Goal: Submit feedback/report problem: Submit feedback/report problem

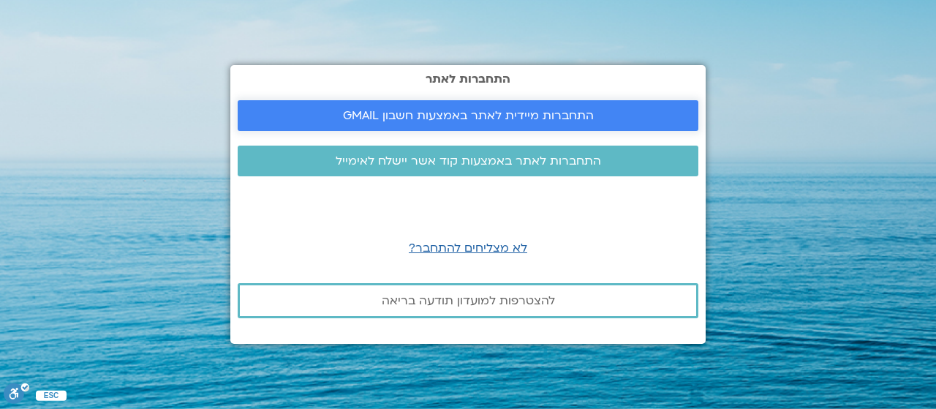
click at [521, 109] on span "התחברות מיידית לאתר באמצעות חשבון GMAIL" at bounding box center [468, 115] width 251 height 13
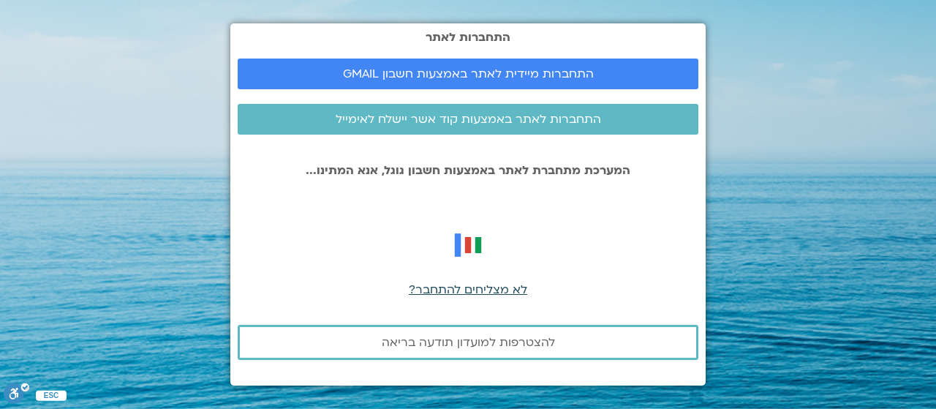
click at [477, 289] on span "לא מצליחים להתחבר?" at bounding box center [468, 290] width 118 height 16
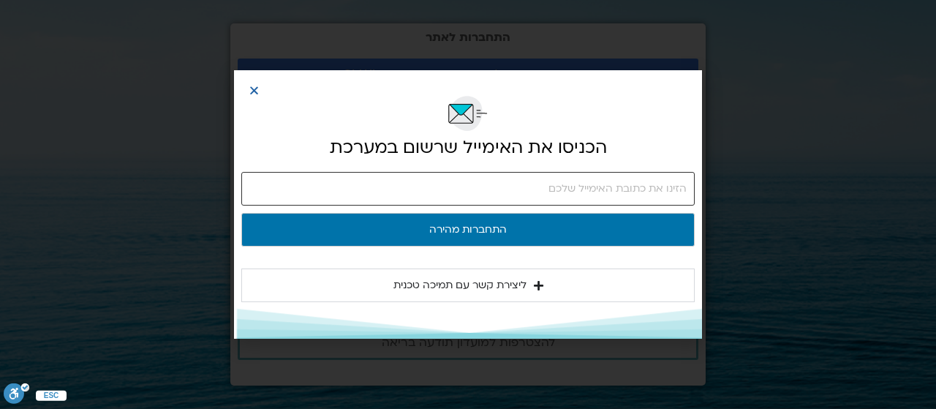
click at [576, 195] on input "email" at bounding box center [467, 189] width 453 height 34
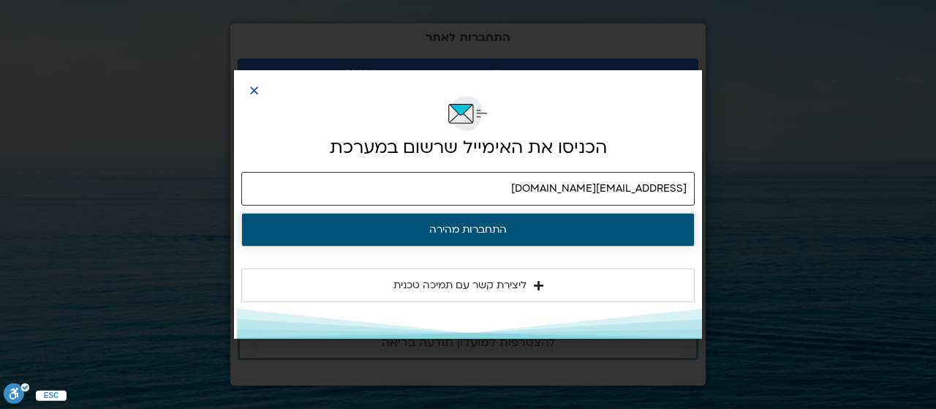
type input "[EMAIL_ADDRESS][DOMAIN_NAME]"
click at [530, 235] on button "התחברות מהירה" at bounding box center [467, 230] width 453 height 34
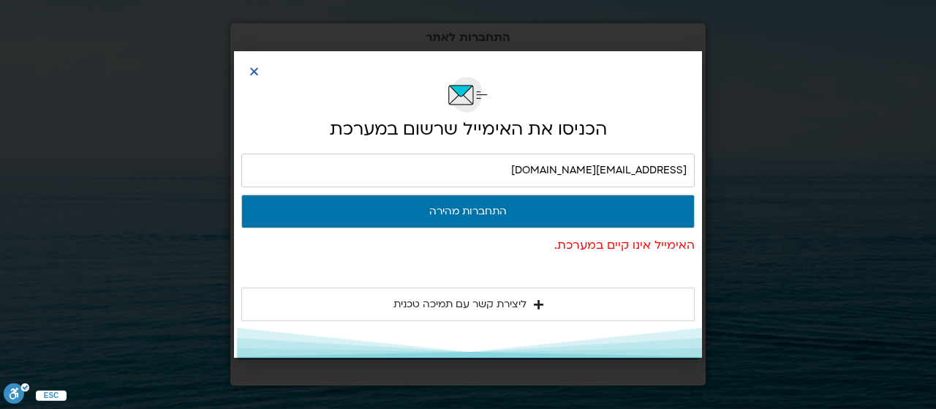
click at [518, 299] on span "ליצירת קשר עם תמיכה טכנית" at bounding box center [459, 304] width 133 height 18
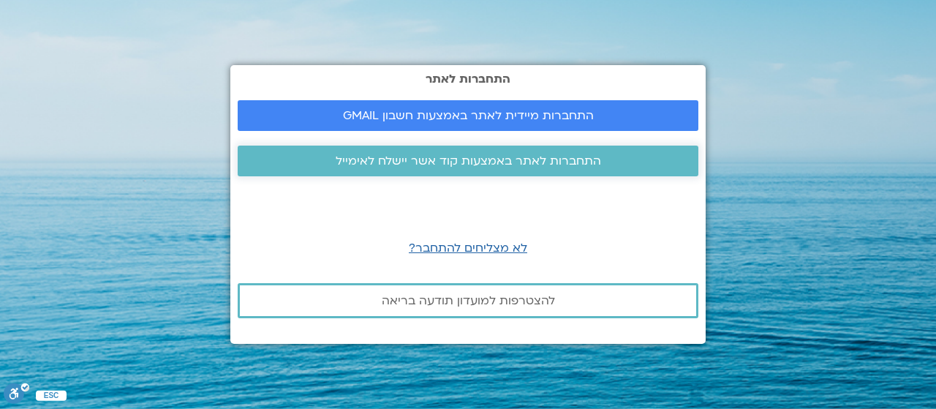
click at [482, 159] on span "התחברות לאתר באמצעות קוד אשר יישלח לאימייל" at bounding box center [468, 160] width 265 height 13
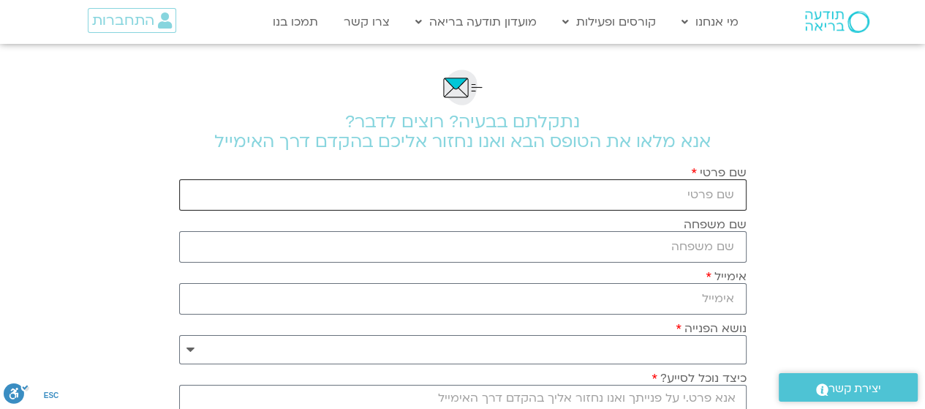
click at [725, 189] on input "שם פרטי" at bounding box center [462, 194] width 567 height 31
click at [670, 250] on input "שם משפחה" at bounding box center [462, 246] width 567 height 31
drag, startPoint x: 660, startPoint y: 196, endPoint x: 703, endPoint y: 199, distance: 42.5
click at [703, 199] on input "[PERSON_NAME]" at bounding box center [462, 194] width 567 height 31
type input "[GEOGRAPHIC_DATA]"
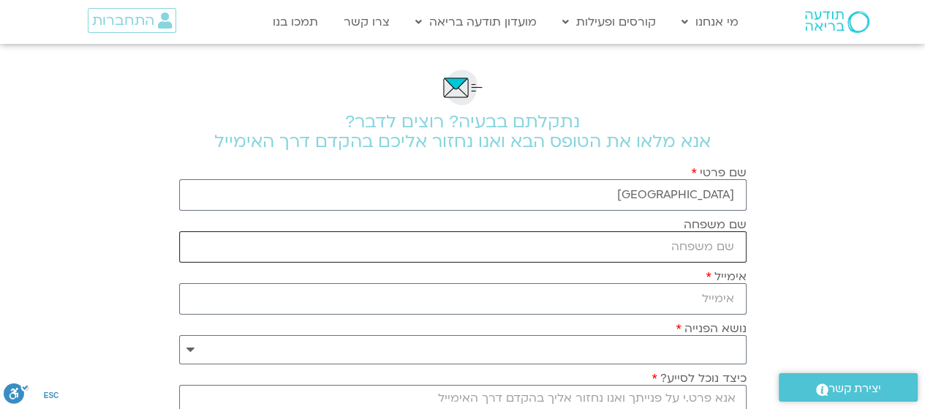
click at [708, 245] on input "שם משפחה" at bounding box center [462, 246] width 567 height 31
paste input "[PERSON_NAME]"
type input "[PERSON_NAME]"
click at [714, 303] on input "אימייל" at bounding box center [462, 298] width 567 height 31
type input "[EMAIL_ADDRESS][DOMAIN_NAME]"
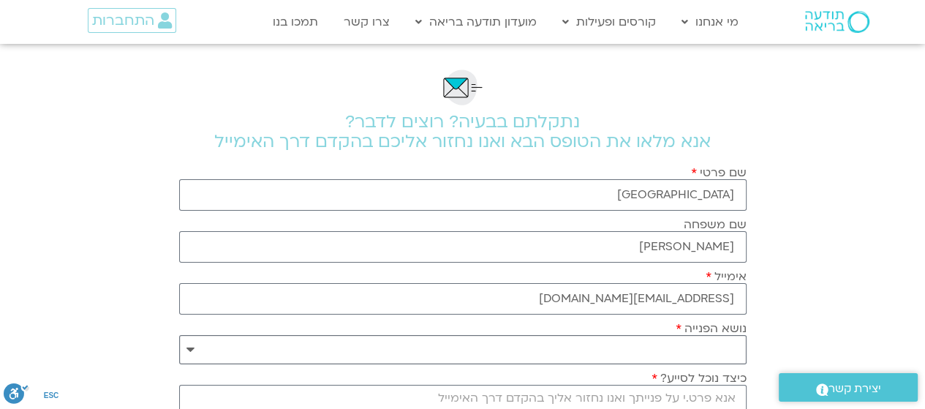
click at [684, 344] on select "**********" at bounding box center [462, 349] width 567 height 29
select select "**********"
click at [179, 335] on select "**********" at bounding box center [462, 349] width 567 height 29
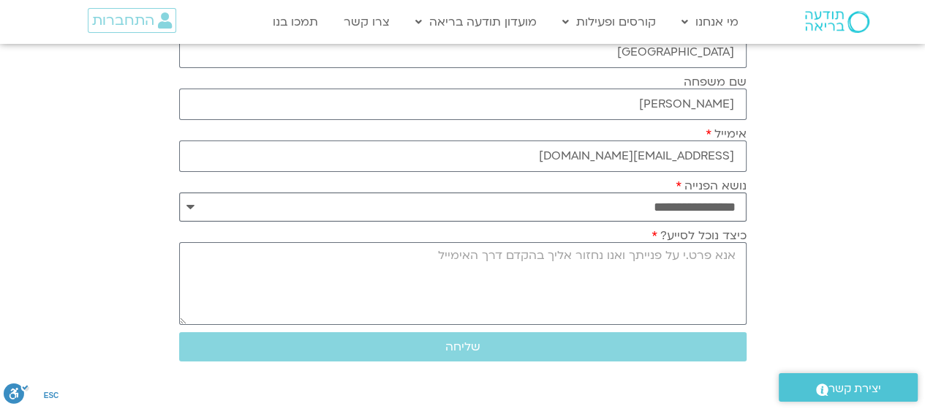
scroll to position [146, 0]
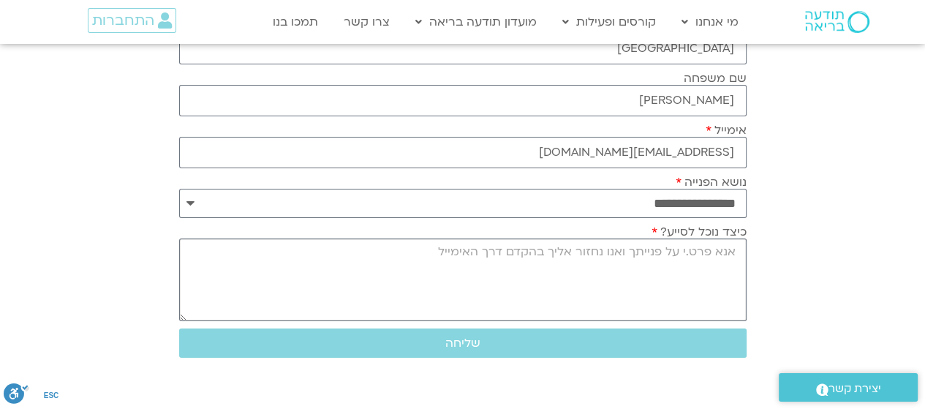
click at [696, 272] on textarea "כיצד נוכל לסייע?" at bounding box center [462, 279] width 567 height 83
type textarea "v"
type textarea "הקישור ששלחתן לא תקין"
click at [519, 339] on span "שליחה" at bounding box center [463, 342] width 532 height 13
